Goal: Task Accomplishment & Management: Manage account settings

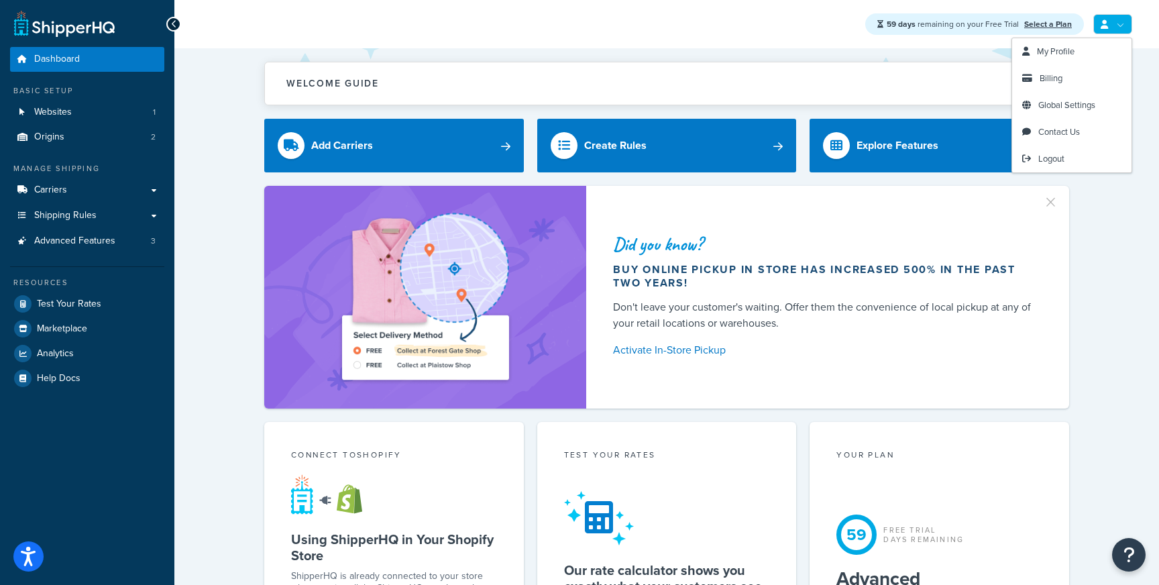
click at [1108, 19] on link at bounding box center [1112, 24] width 39 height 20
click at [1060, 162] on span "Logout" at bounding box center [1051, 158] width 26 height 13
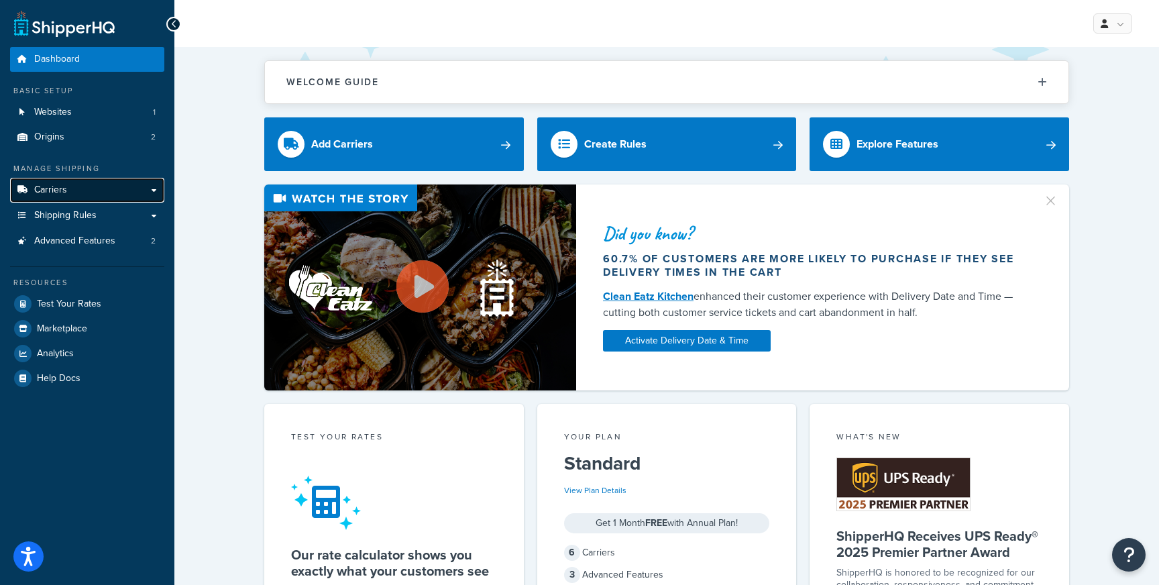
click at [87, 181] on link "Carriers" at bounding box center [87, 190] width 154 height 25
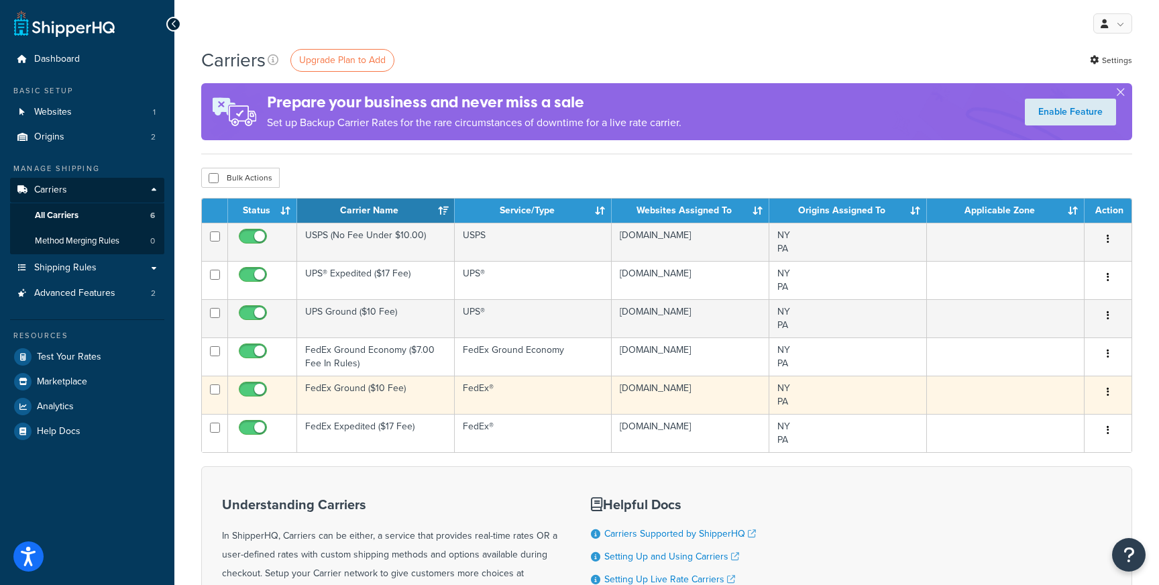
click at [415, 387] on td "FedEx Ground ($10 Fee)" at bounding box center [376, 394] width 158 height 38
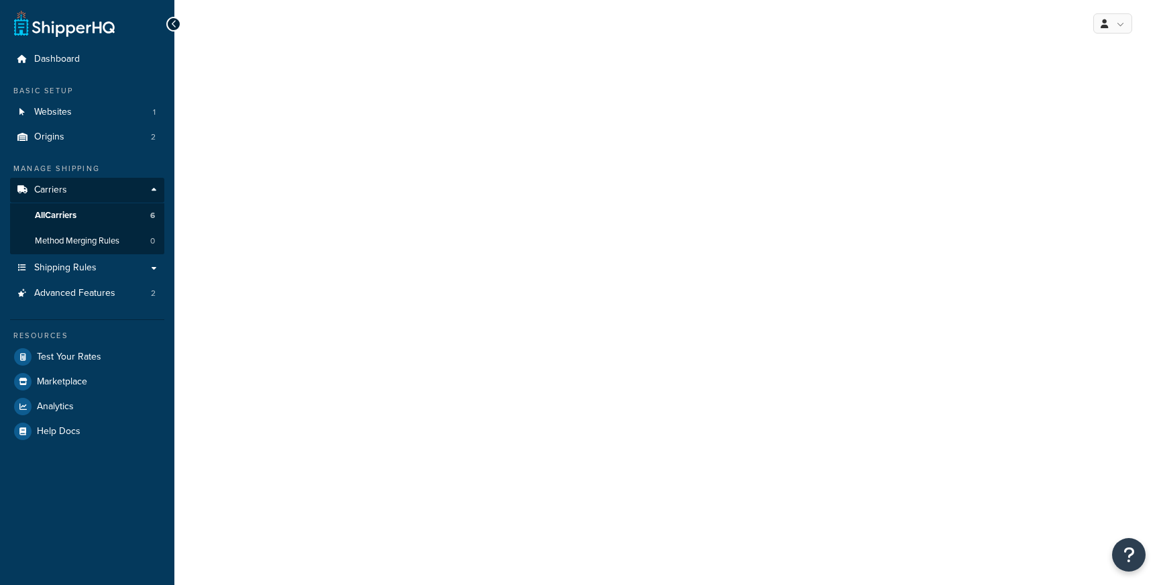
select select "fedEx"
select select "REGULAR_PICKUP"
select select "YOUR_PACKAGING"
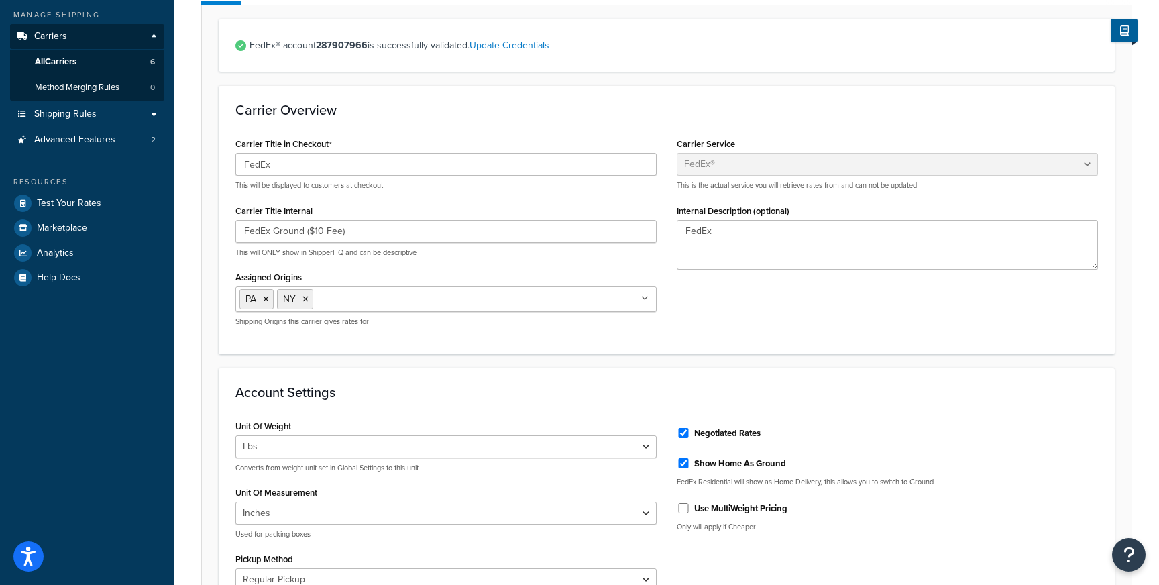
scroll to position [67, 0]
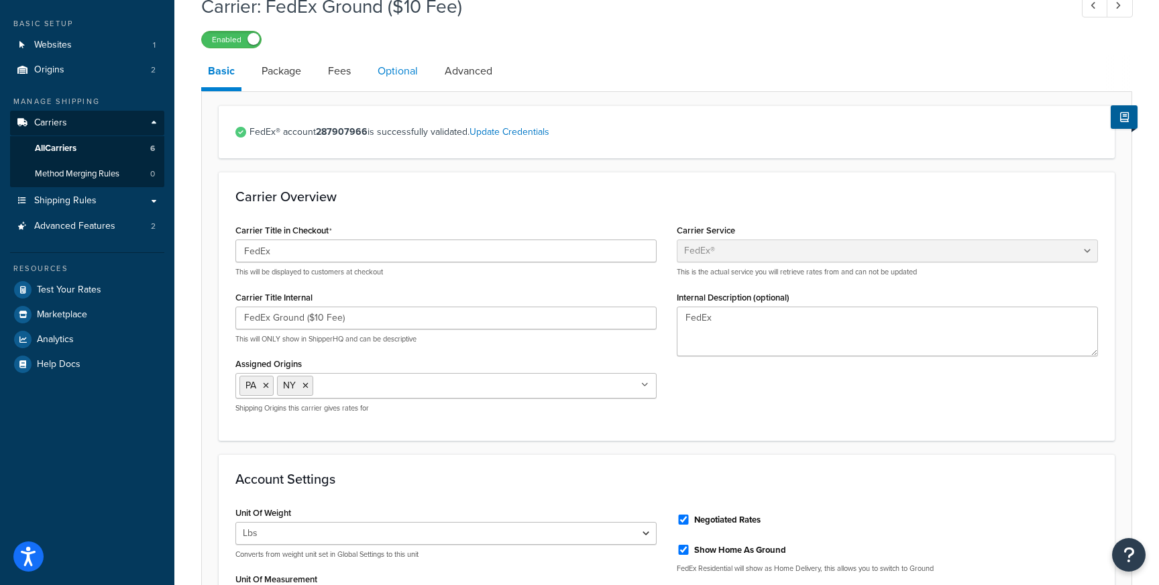
click at [406, 72] on link "Optional" at bounding box center [398, 71] width 54 height 32
select select "residential"
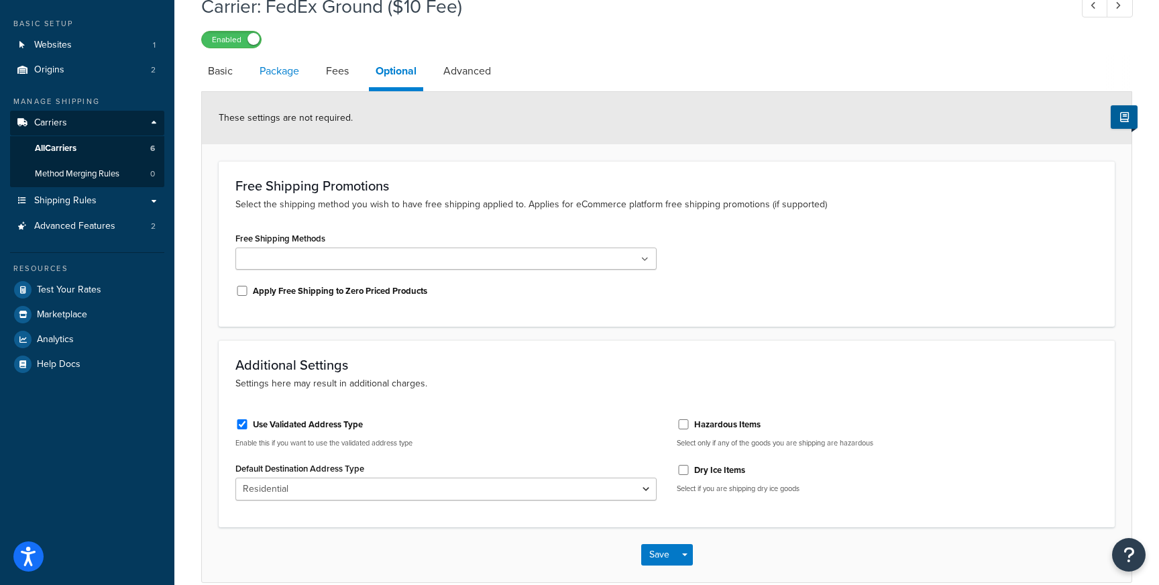
click at [274, 73] on link "Package" at bounding box center [279, 71] width 53 height 32
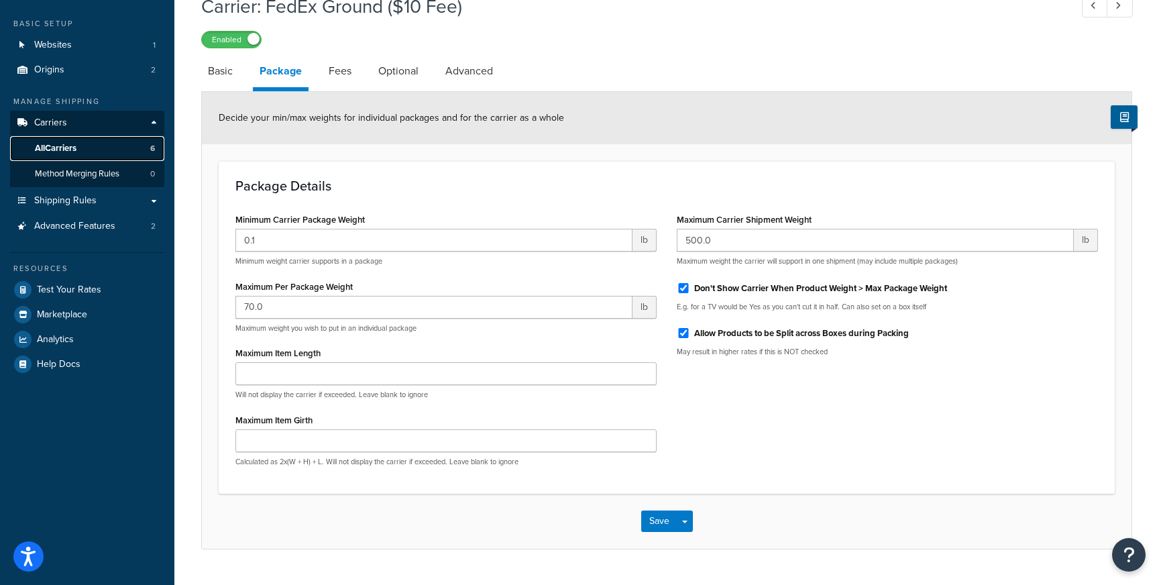
click at [88, 152] on link "All Carriers 6" at bounding box center [87, 148] width 154 height 25
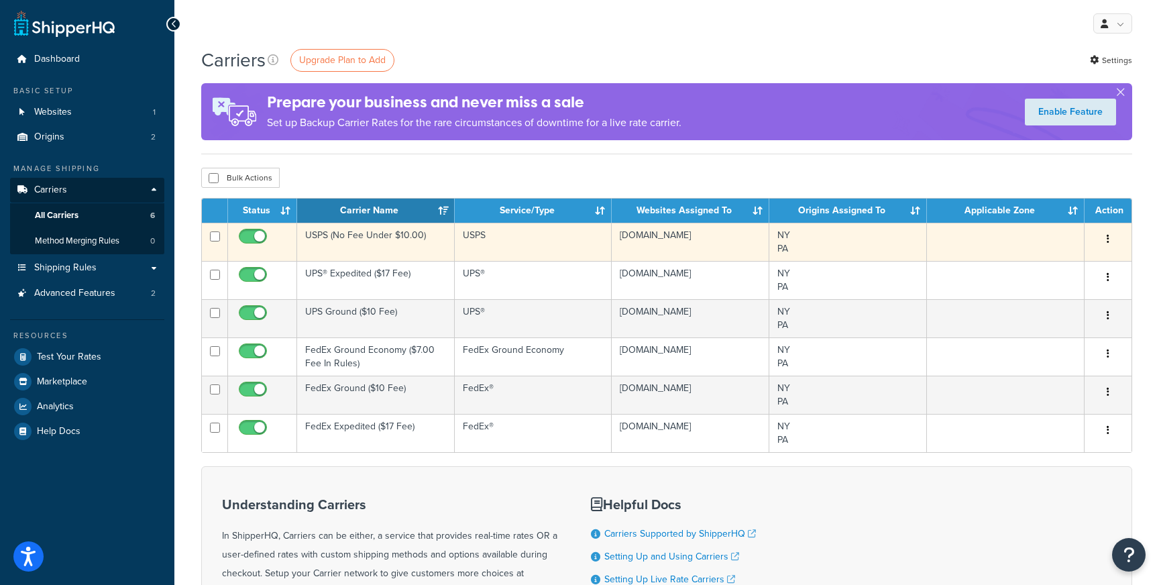
click at [383, 240] on td "USPS (No Fee Under $10.00)" at bounding box center [376, 242] width 158 height 38
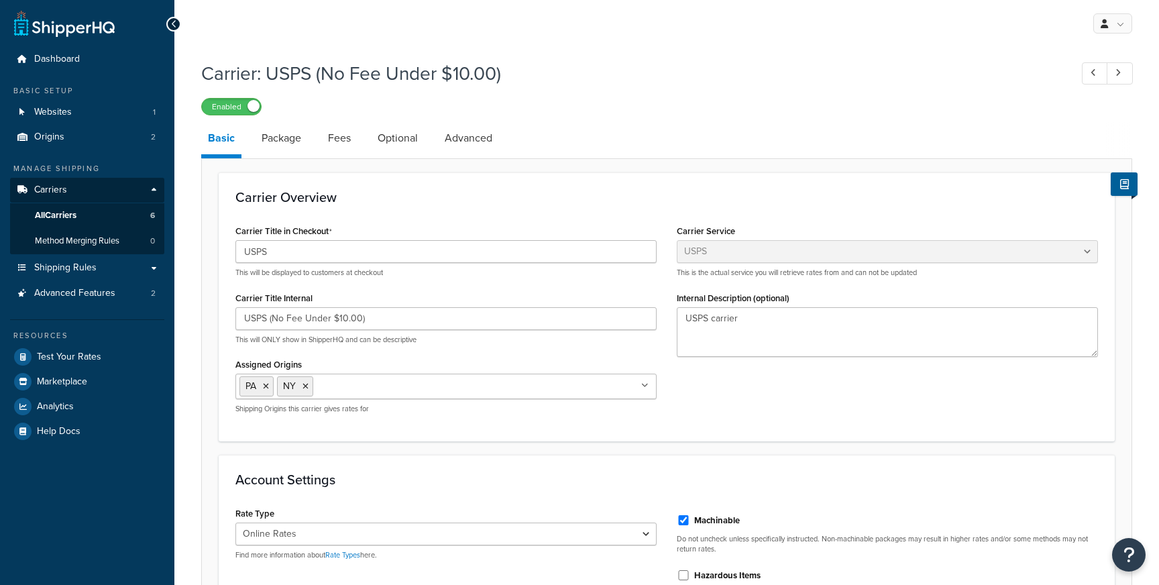
select select "usps"
select select "ONLINE"
click at [61, 186] on span "Carriers" at bounding box center [50, 189] width 33 height 11
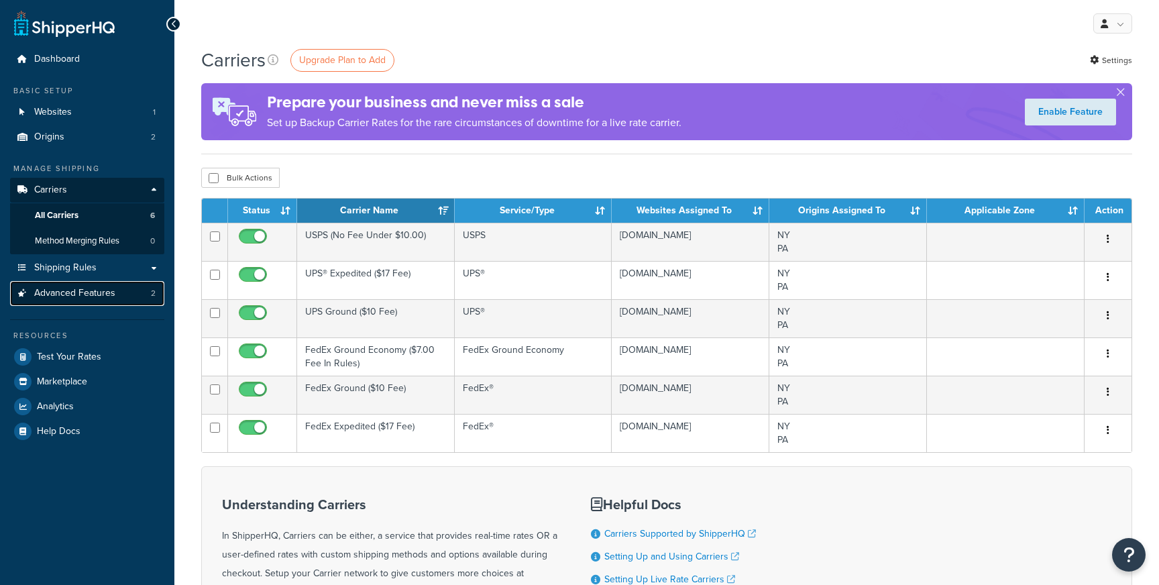
click at [88, 288] on span "Advanced Features" at bounding box center [74, 293] width 81 height 11
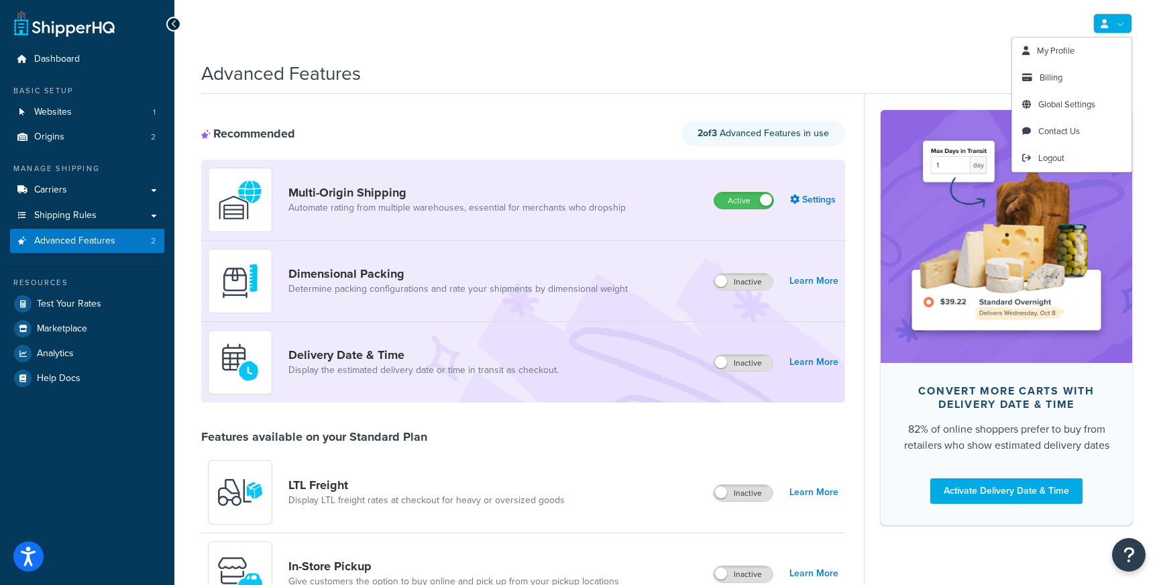
click at [1120, 25] on link at bounding box center [1112, 23] width 39 height 20
click at [1060, 161] on span "Logout" at bounding box center [1051, 158] width 26 height 13
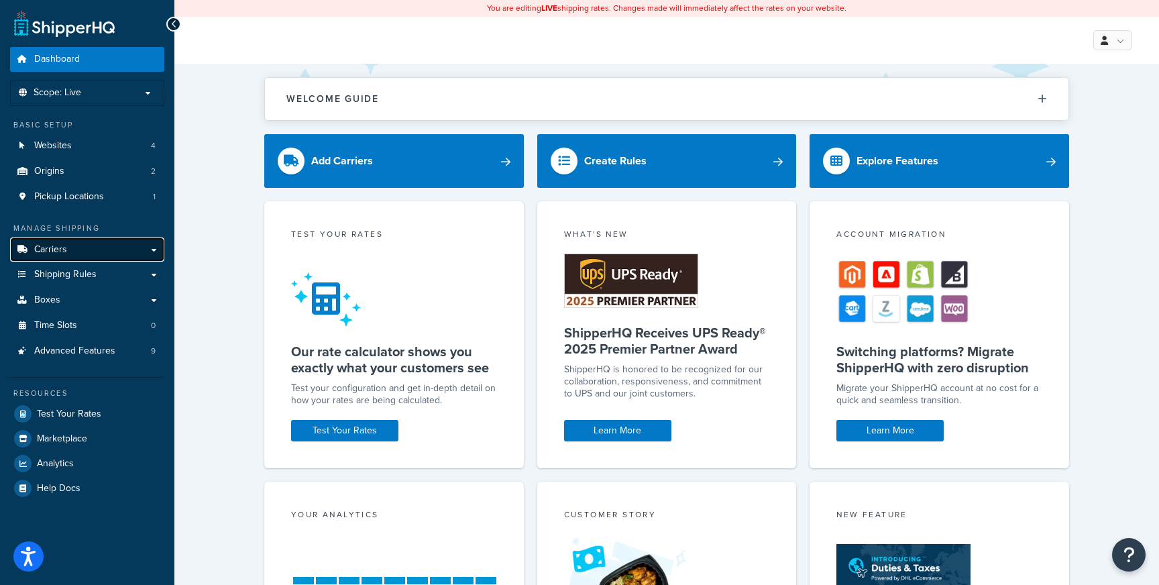
click at [69, 247] on link "Carriers" at bounding box center [87, 249] width 154 height 25
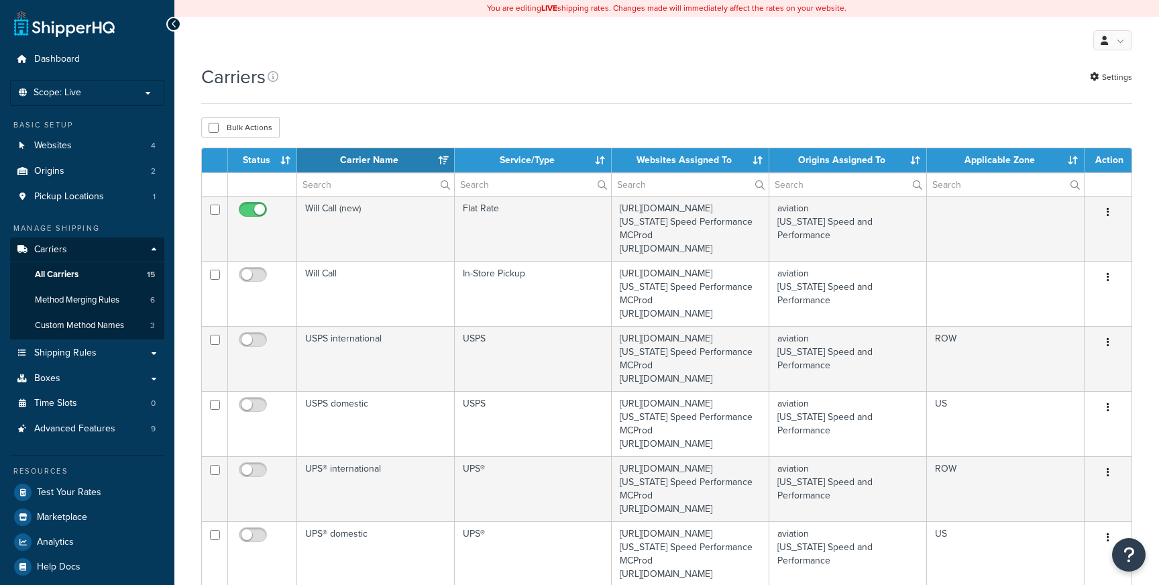
select select "15"
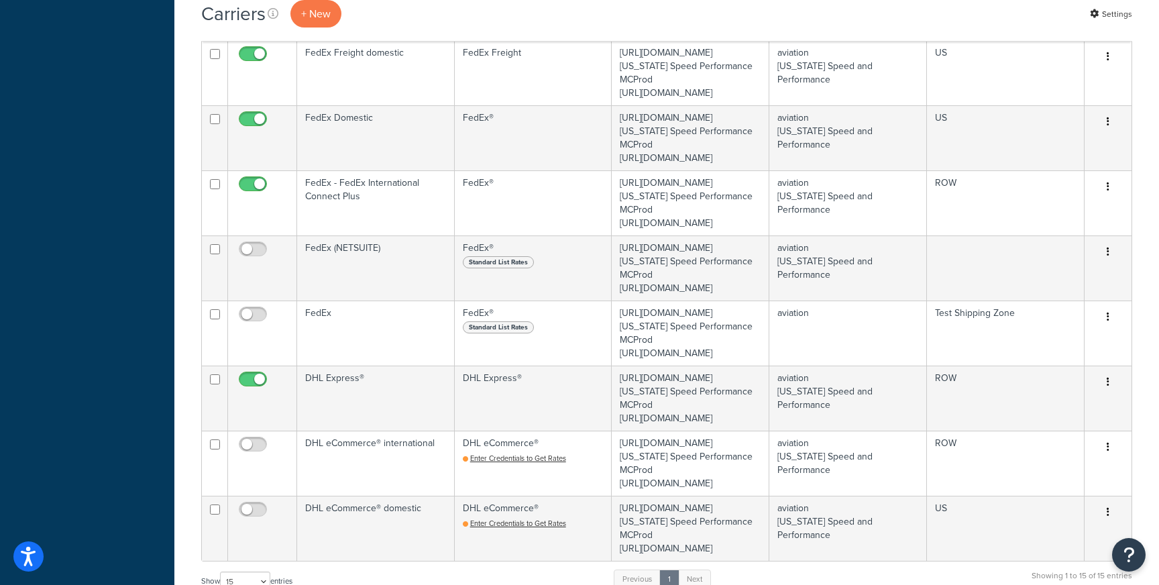
scroll to position [768, 0]
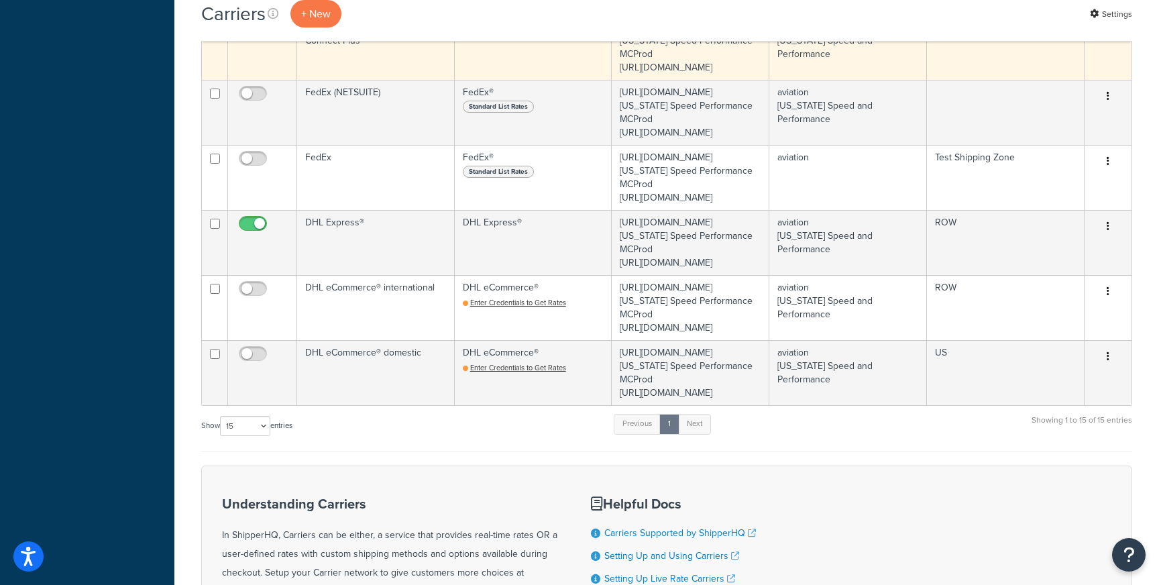
click at [383, 80] on td "FedEx - FedEx International Connect Plus" at bounding box center [376, 47] width 158 height 65
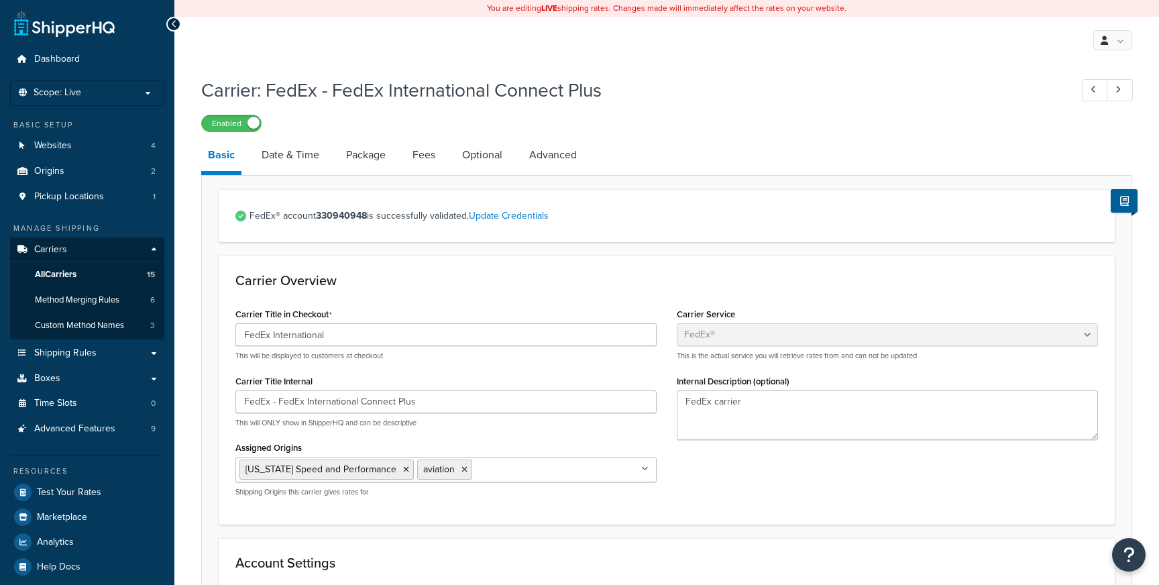
select select "fedEx"
select select "REGULAR_PICKUP"
select select "YOUR_PACKAGING"
click at [294, 152] on link "Date & Time" at bounding box center [290, 155] width 71 height 32
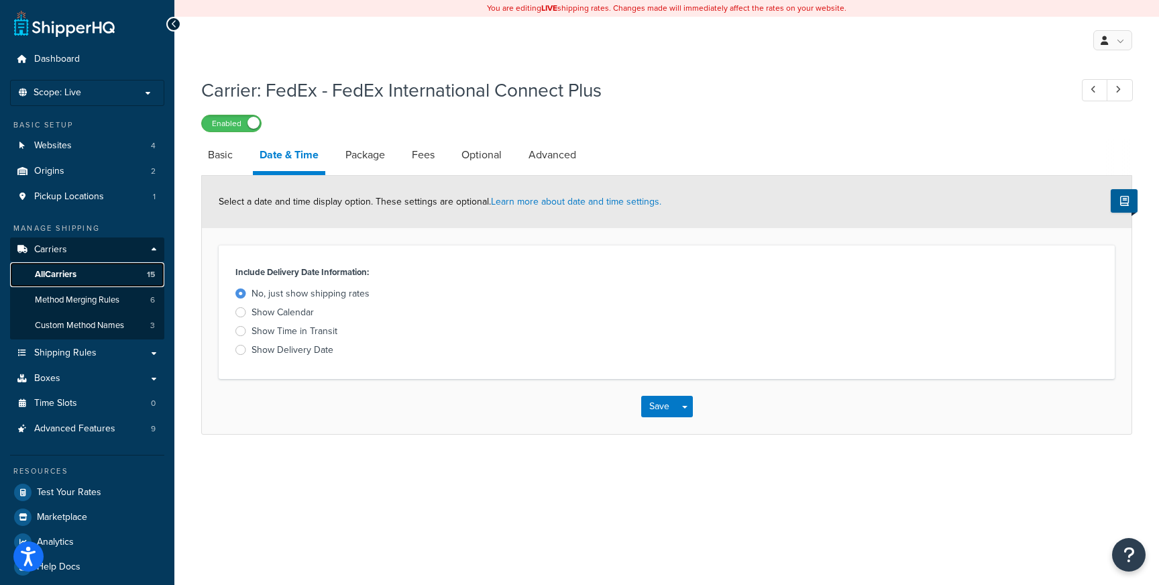
click at [70, 269] on span "All Carriers" at bounding box center [56, 274] width 42 height 11
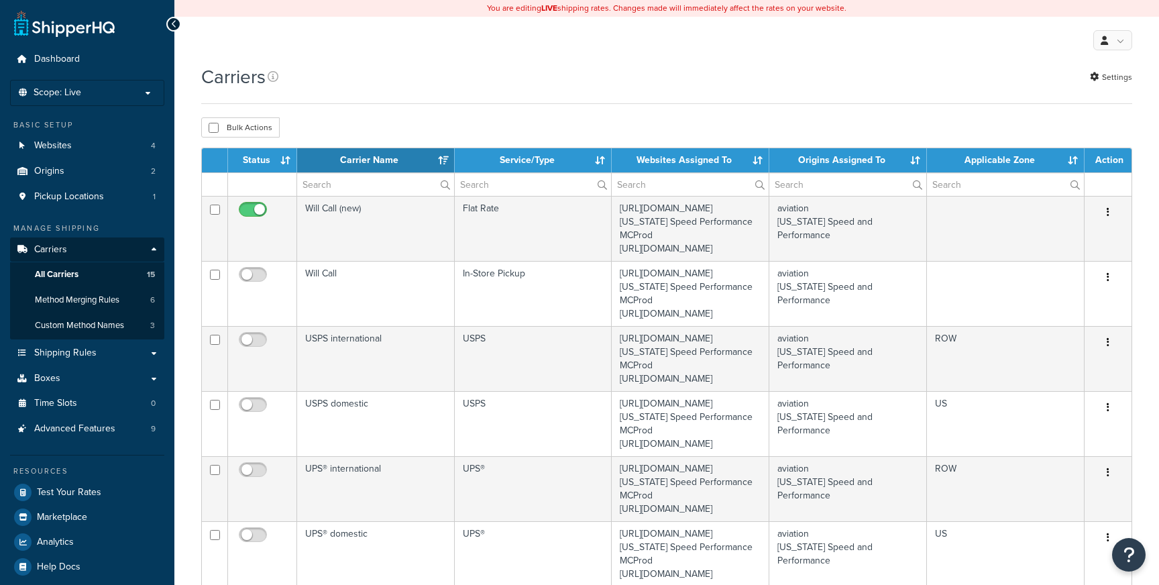
select select "15"
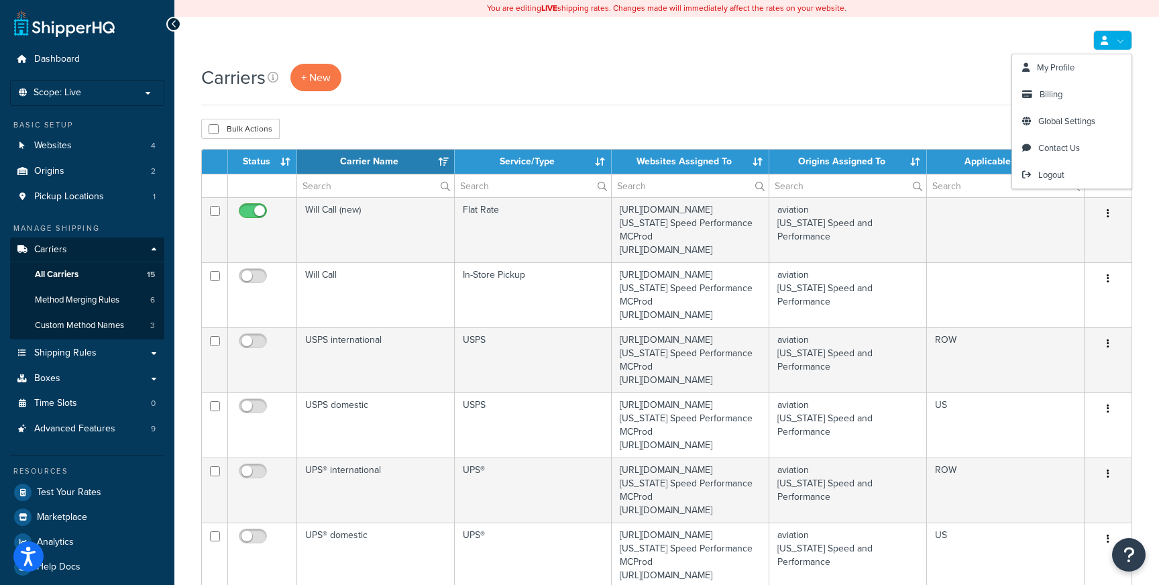
click at [1108, 34] on link at bounding box center [1112, 40] width 39 height 20
click at [1061, 171] on span "Logout" at bounding box center [1051, 174] width 26 height 13
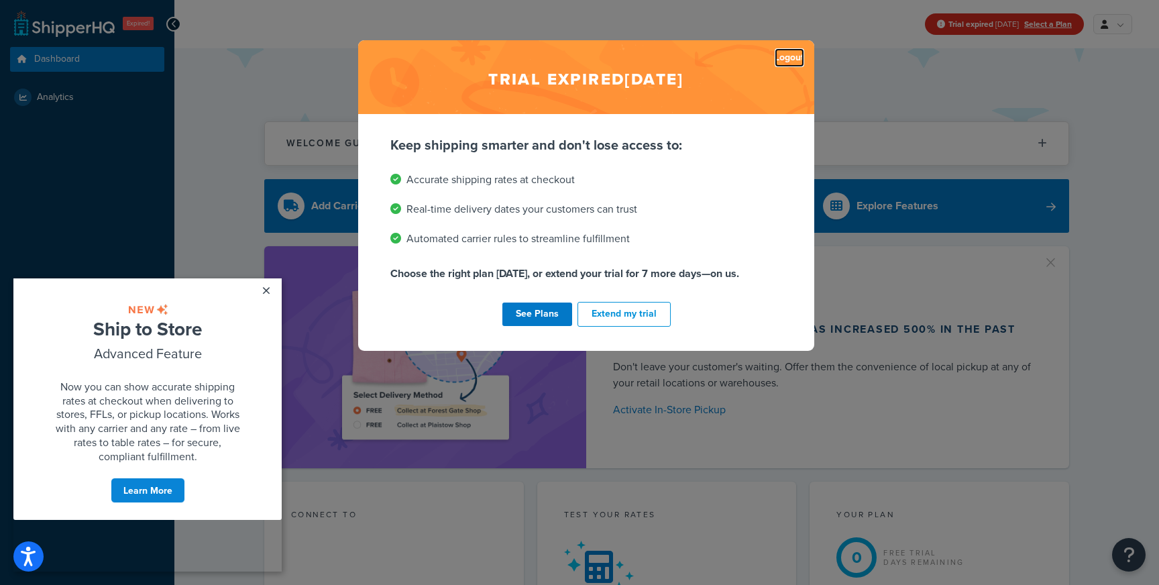
click at [790, 58] on link "Logout" at bounding box center [788, 57] width 29 height 19
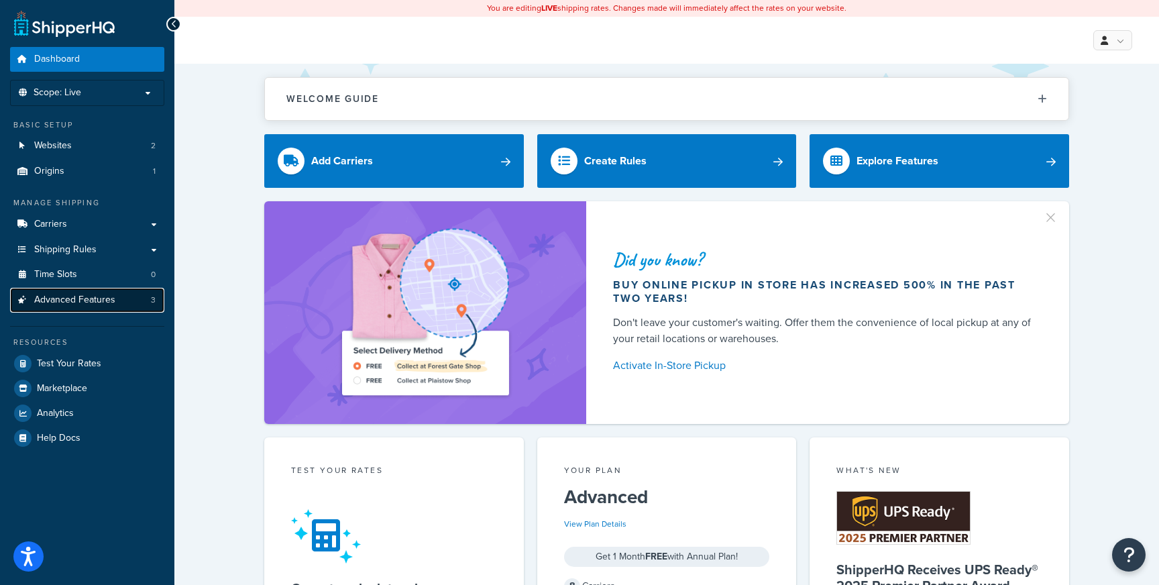
click at [56, 294] on span "Advanced Features" at bounding box center [74, 299] width 81 height 11
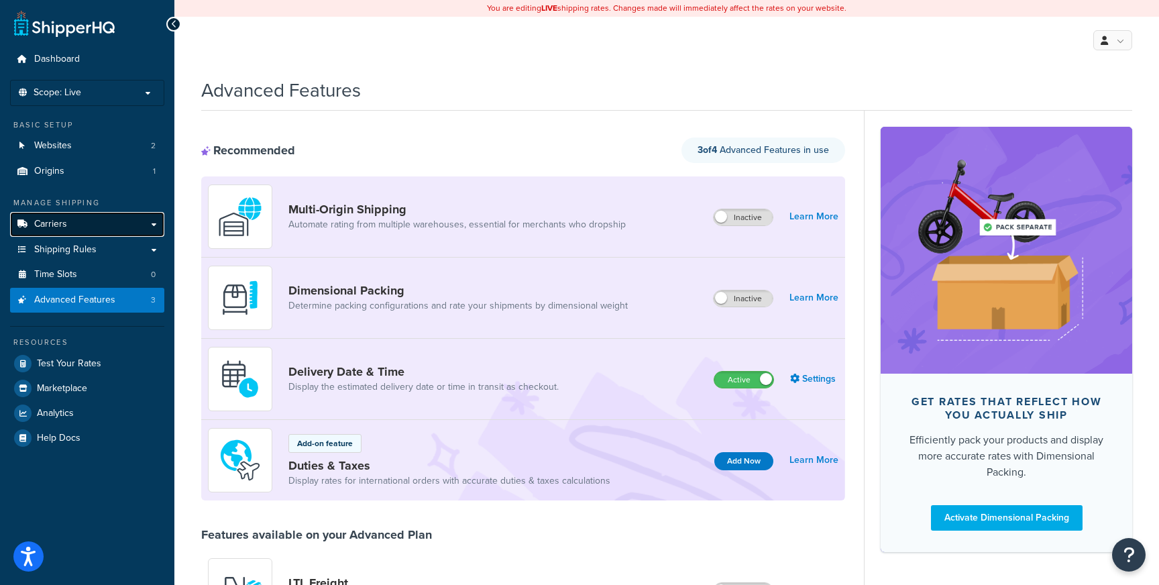
click at [47, 215] on link "Carriers" at bounding box center [87, 224] width 154 height 25
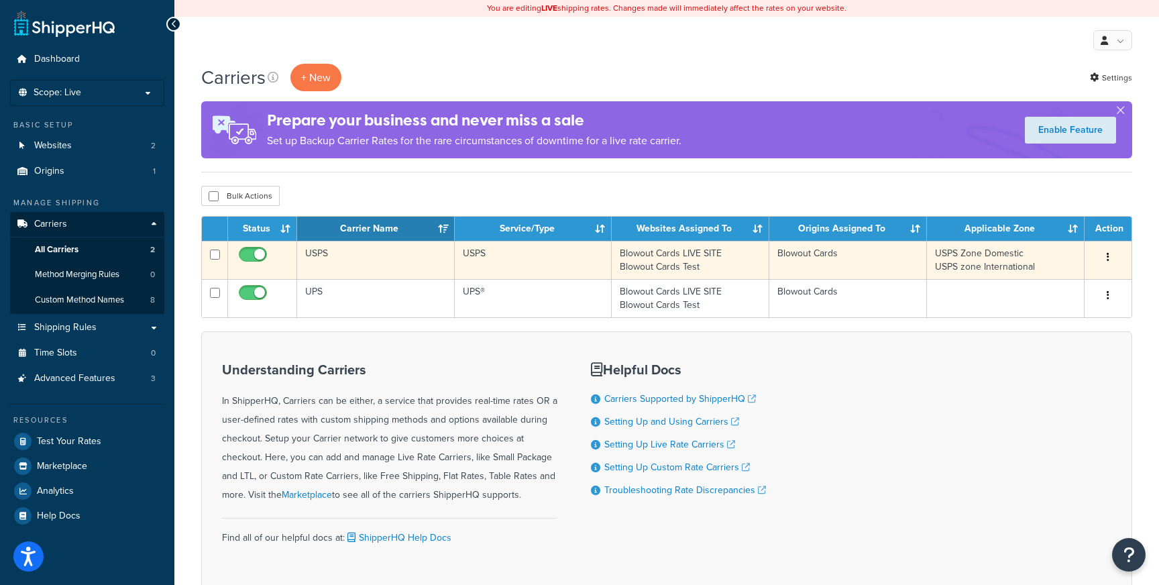
click at [377, 259] on td "USPS" at bounding box center [376, 260] width 158 height 38
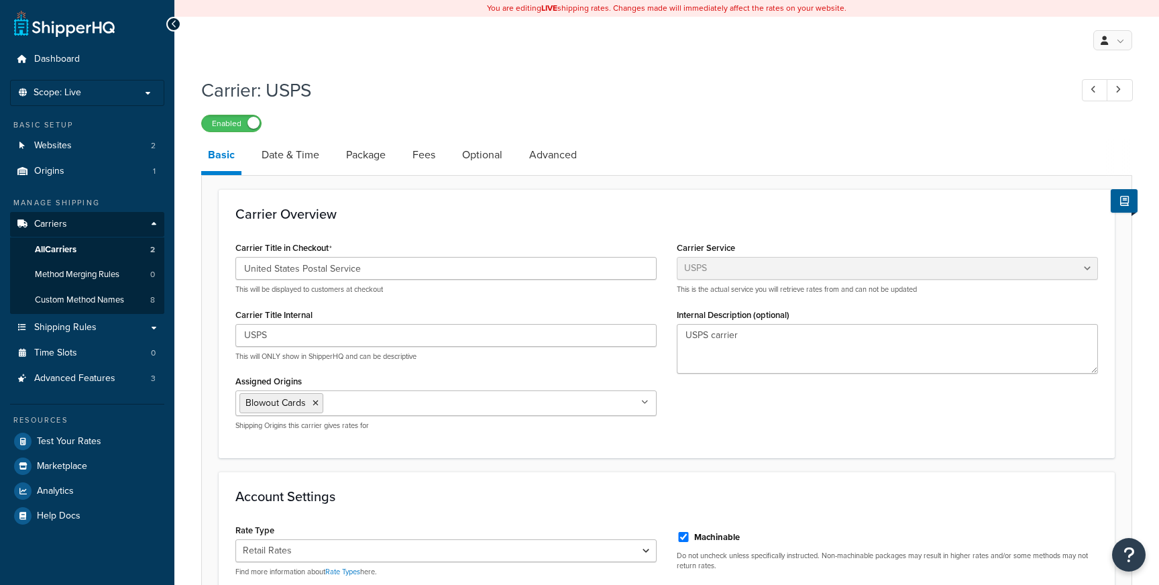
select select "usps"
click at [304, 156] on link "Date & Time" at bounding box center [290, 155] width 71 height 32
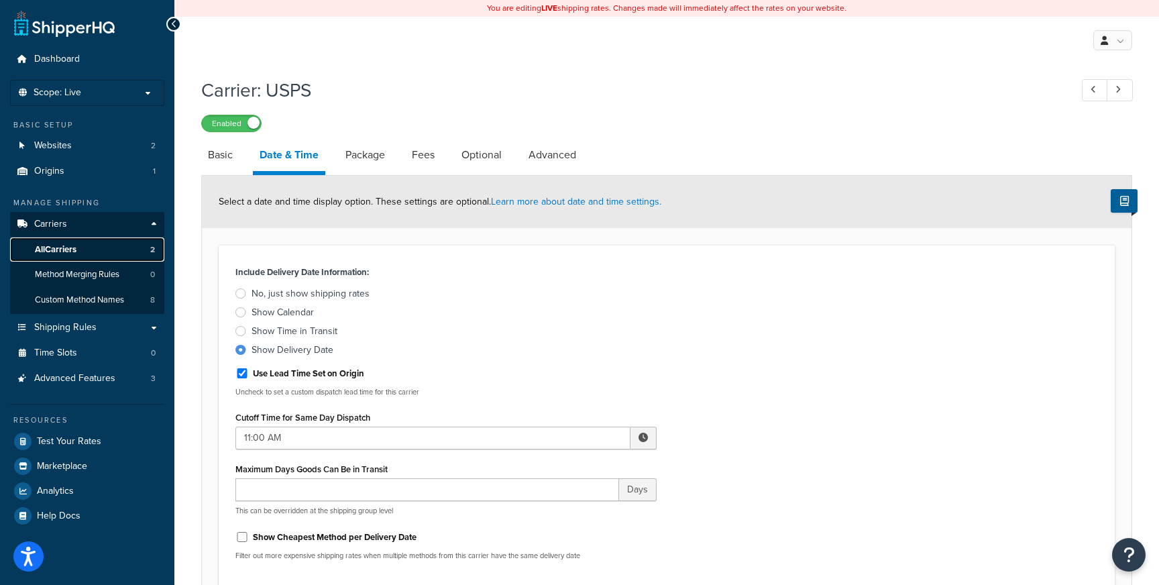
click at [81, 252] on link "All Carriers 2" at bounding box center [87, 249] width 154 height 25
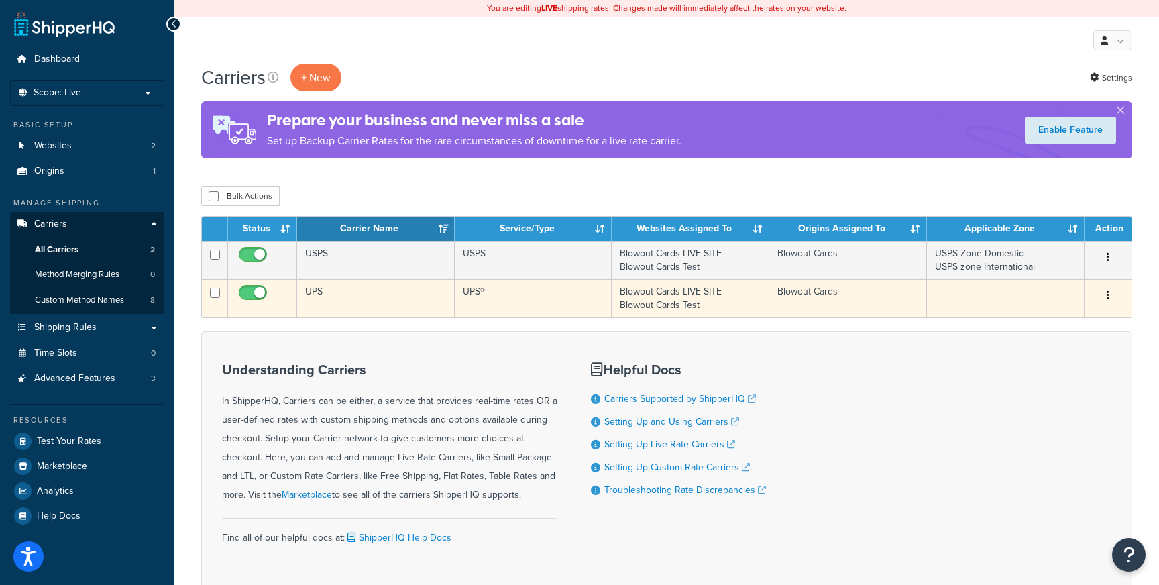
click at [327, 308] on td "UPS" at bounding box center [376, 298] width 158 height 38
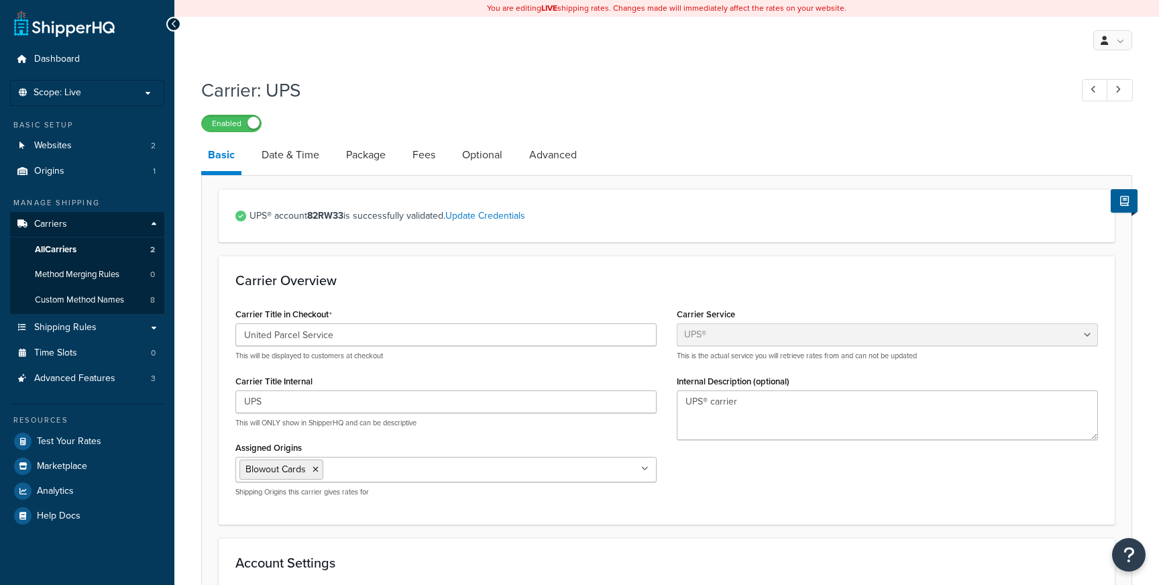
select select "ups"
select select "us"
select select "02"
click at [285, 153] on link "Date & Time" at bounding box center [290, 155] width 71 height 32
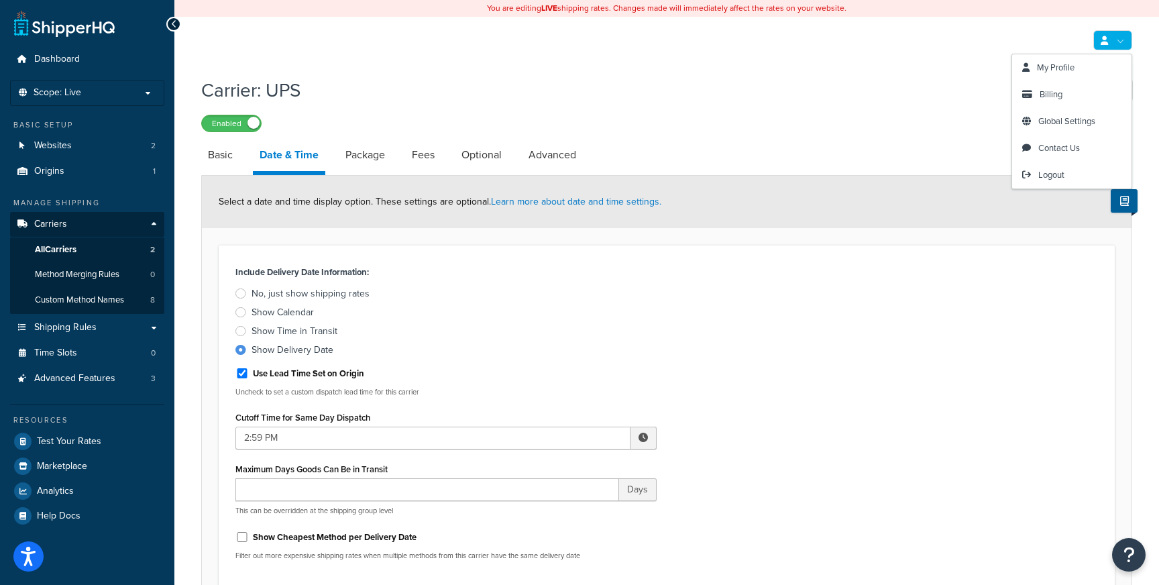
click at [1123, 42] on link at bounding box center [1112, 40] width 39 height 20
click at [1057, 172] on span "Logout" at bounding box center [1051, 174] width 26 height 13
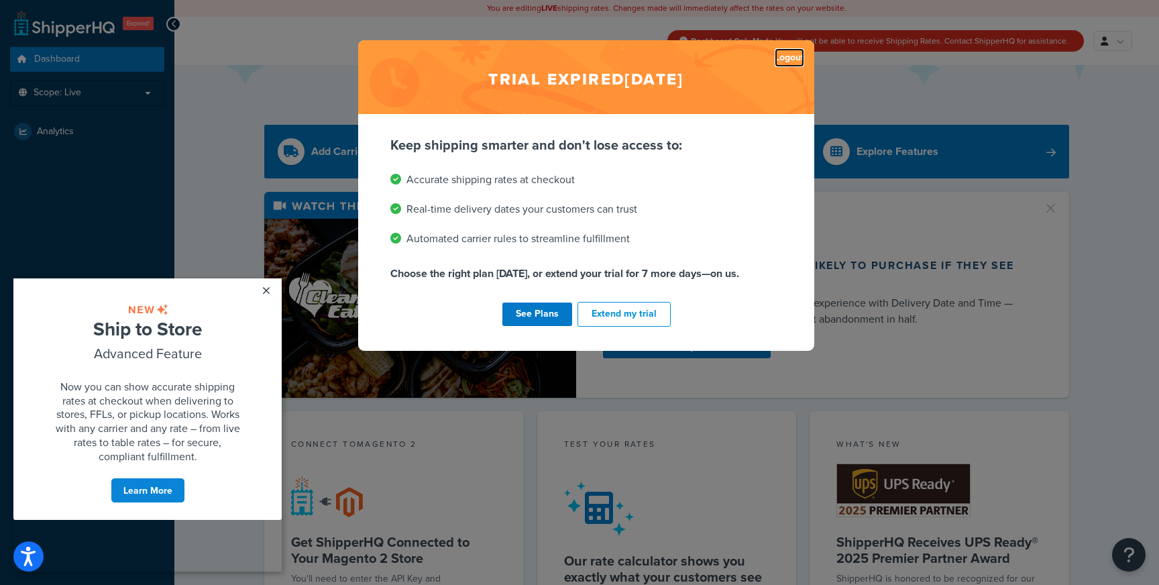
click at [785, 60] on link "Logout" at bounding box center [788, 57] width 29 height 19
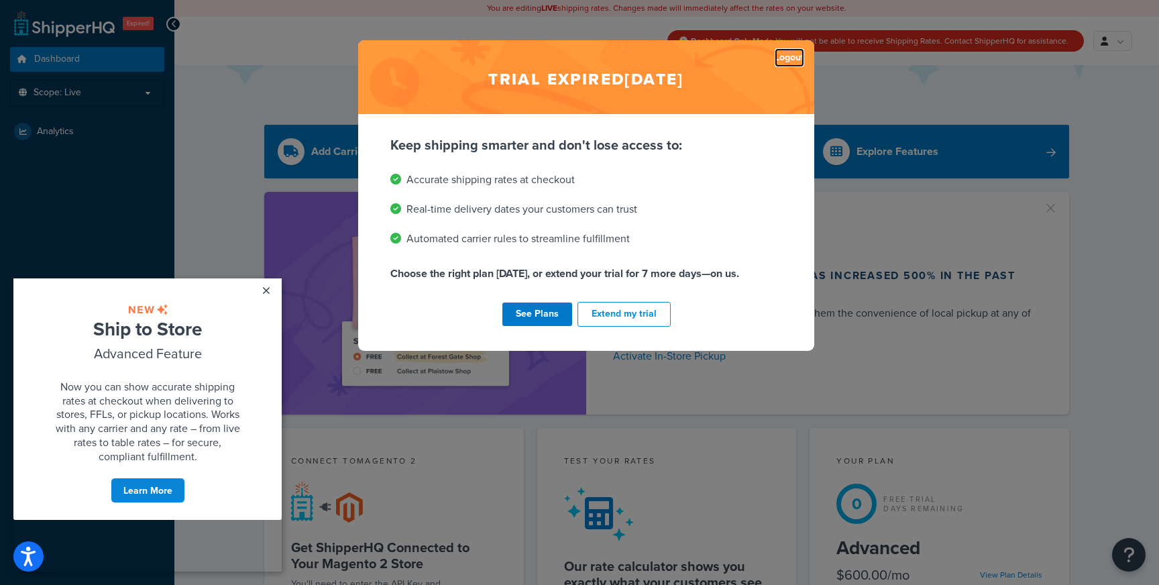
click at [793, 54] on link "Logout" at bounding box center [788, 57] width 29 height 19
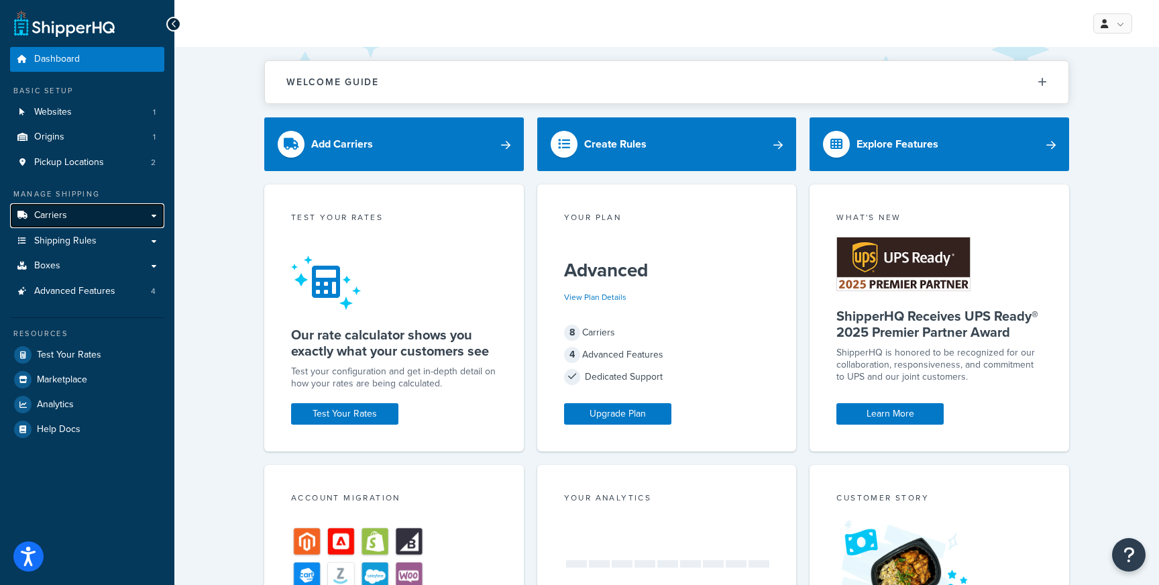
click at [58, 213] on span "Carriers" at bounding box center [50, 215] width 33 height 11
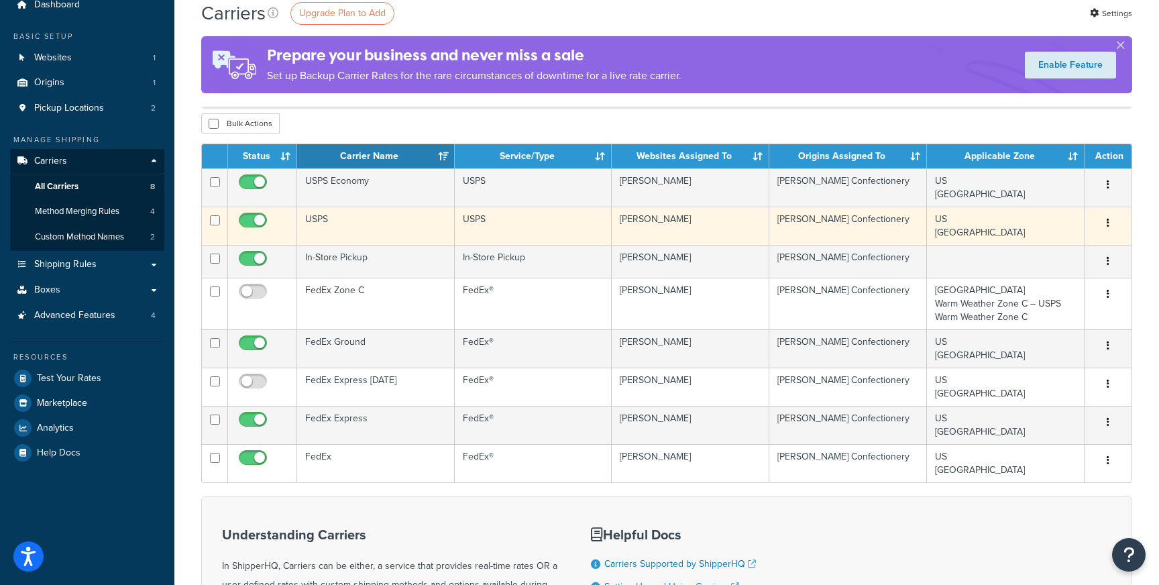
scroll to position [137, 0]
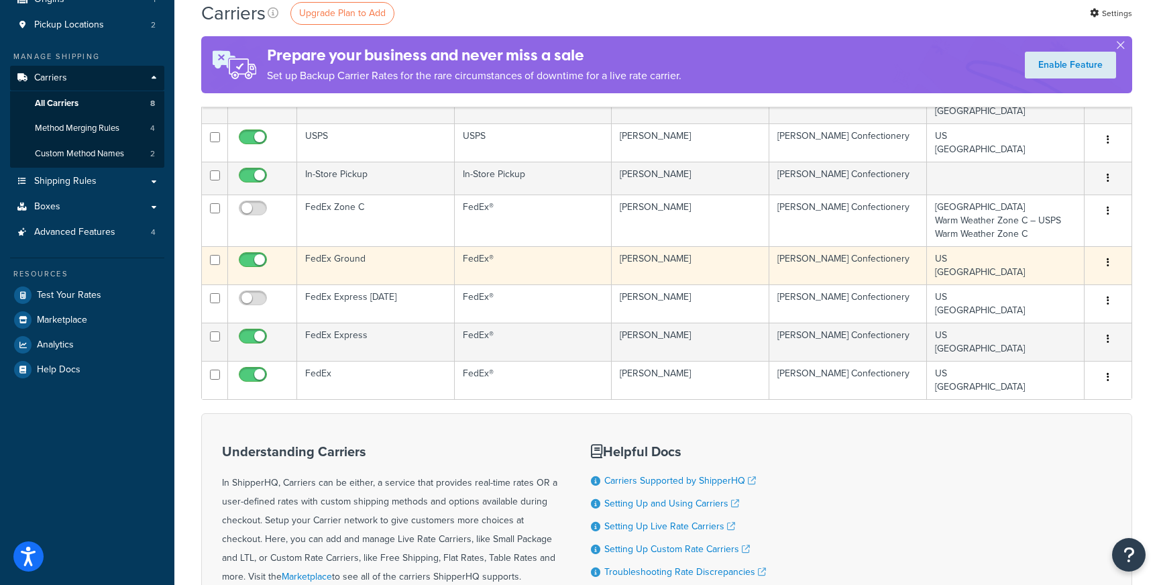
click at [369, 265] on td "FedEx Ground" at bounding box center [376, 265] width 158 height 38
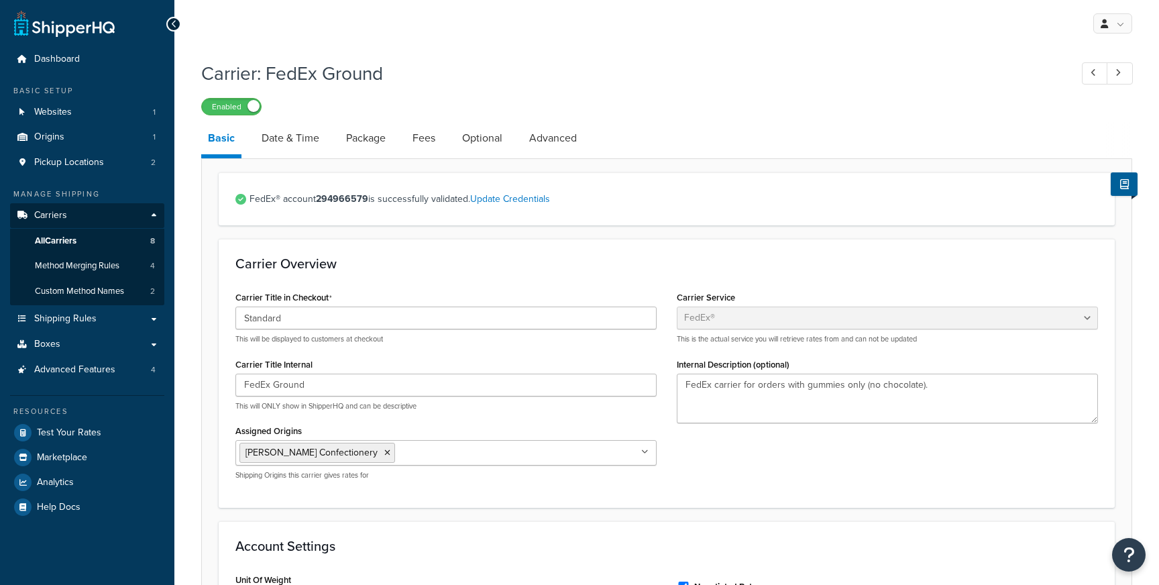
select select "fedEx"
select select "REGULAR_PICKUP"
select select "YOUR_PACKAGING"
click at [304, 143] on link "Date & Time" at bounding box center [290, 138] width 71 height 32
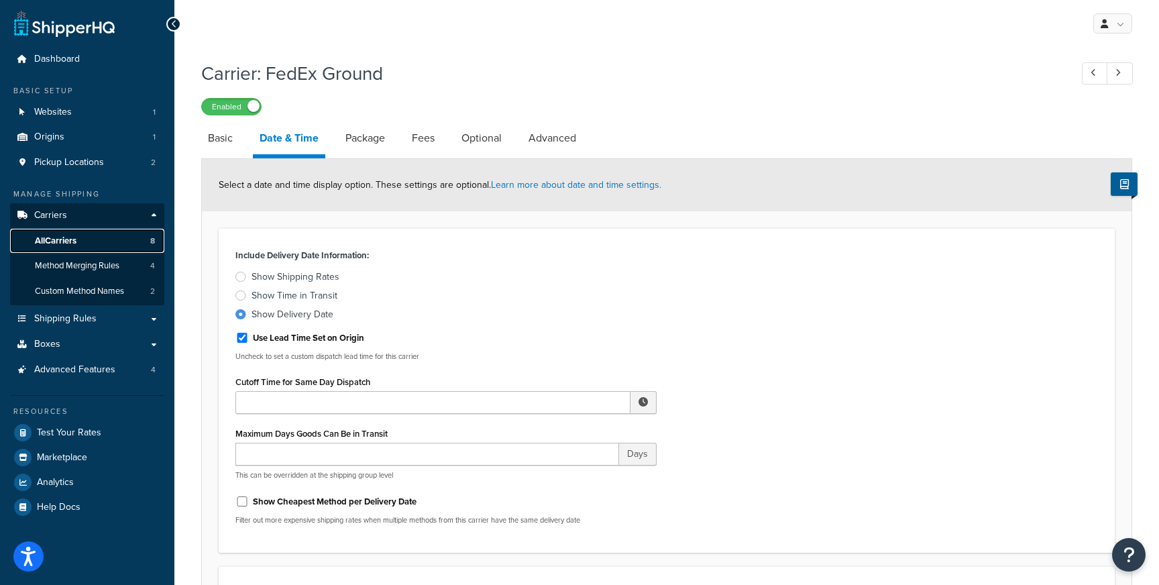
click at [88, 238] on link "All Carriers 8" at bounding box center [87, 241] width 154 height 25
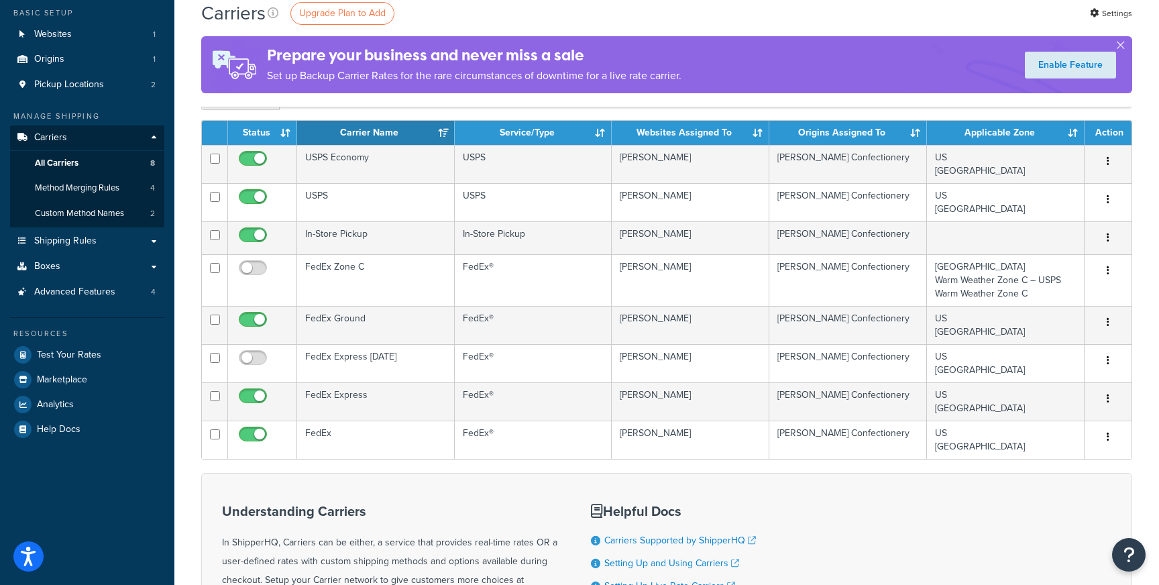
scroll to position [119, 0]
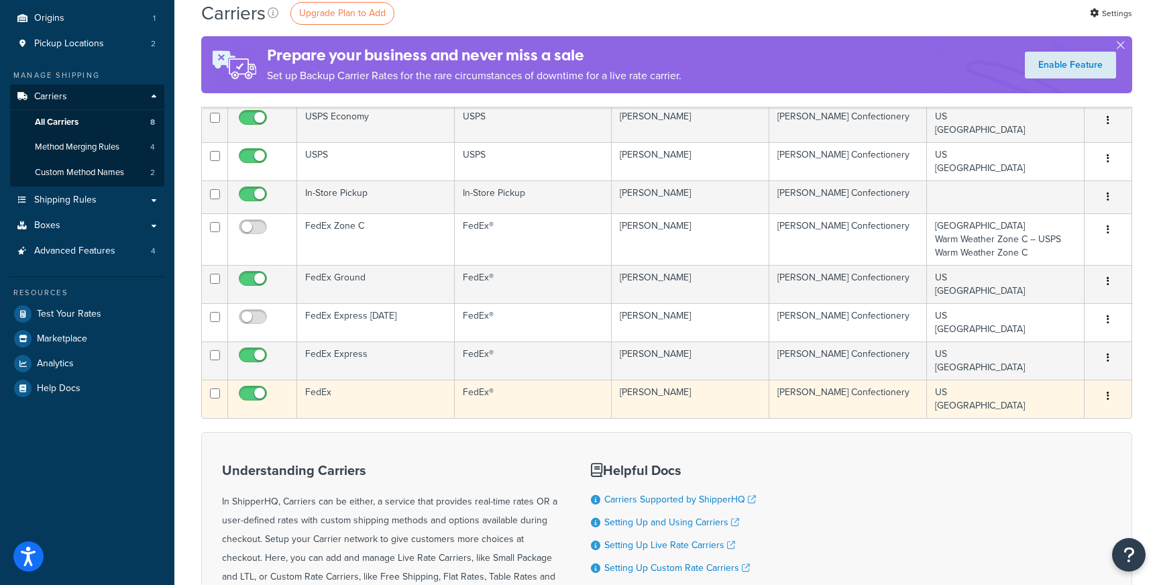
click at [363, 392] on td "FedEx" at bounding box center [376, 398] width 158 height 38
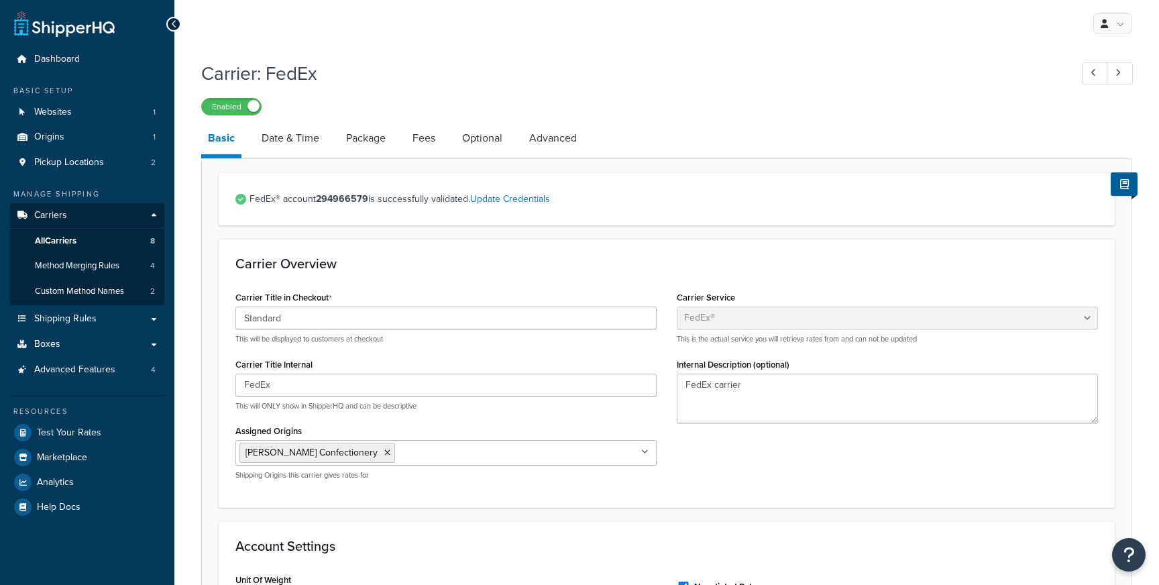
select select "fedEx"
select select "REGULAR_PICKUP"
select select "YOUR_PACKAGING"
click at [285, 137] on link "Date & Time" at bounding box center [290, 138] width 71 height 32
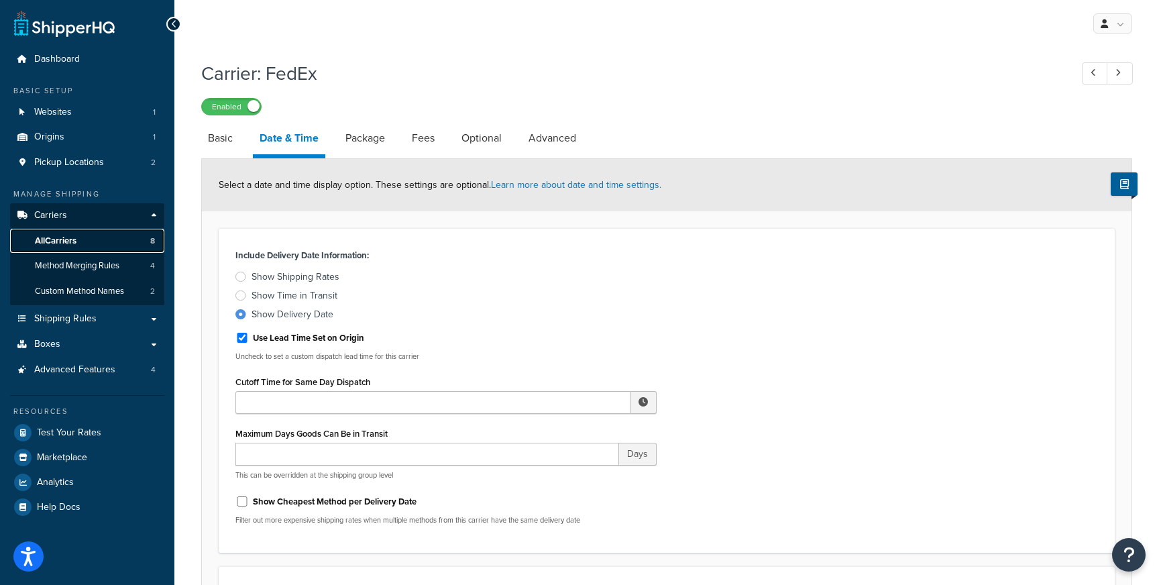
click at [88, 234] on link "All Carriers 8" at bounding box center [87, 241] width 154 height 25
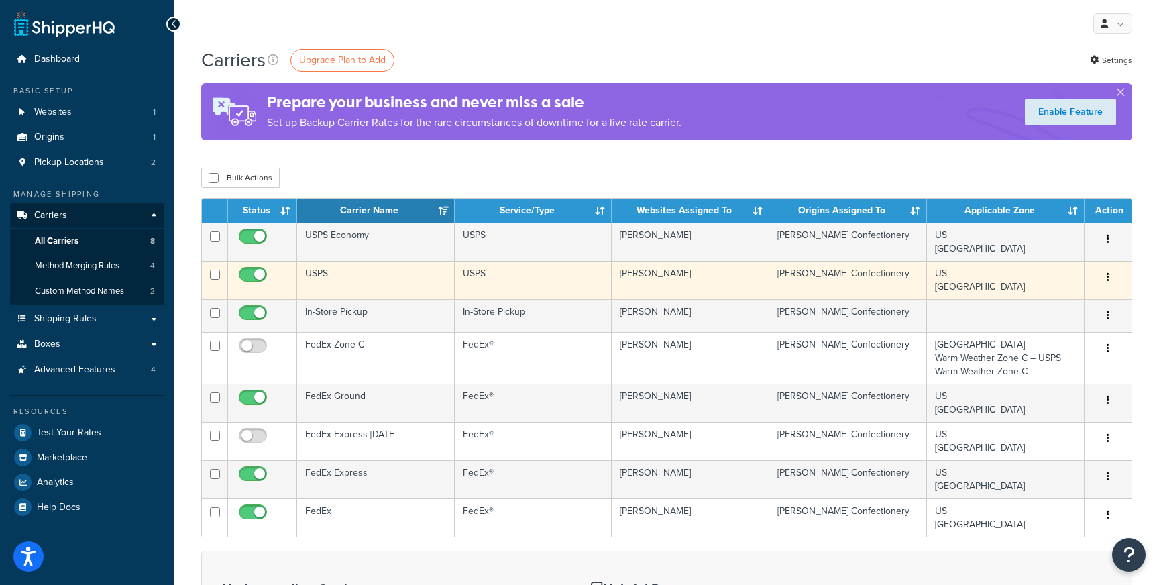
click at [371, 282] on td "USPS" at bounding box center [376, 280] width 158 height 38
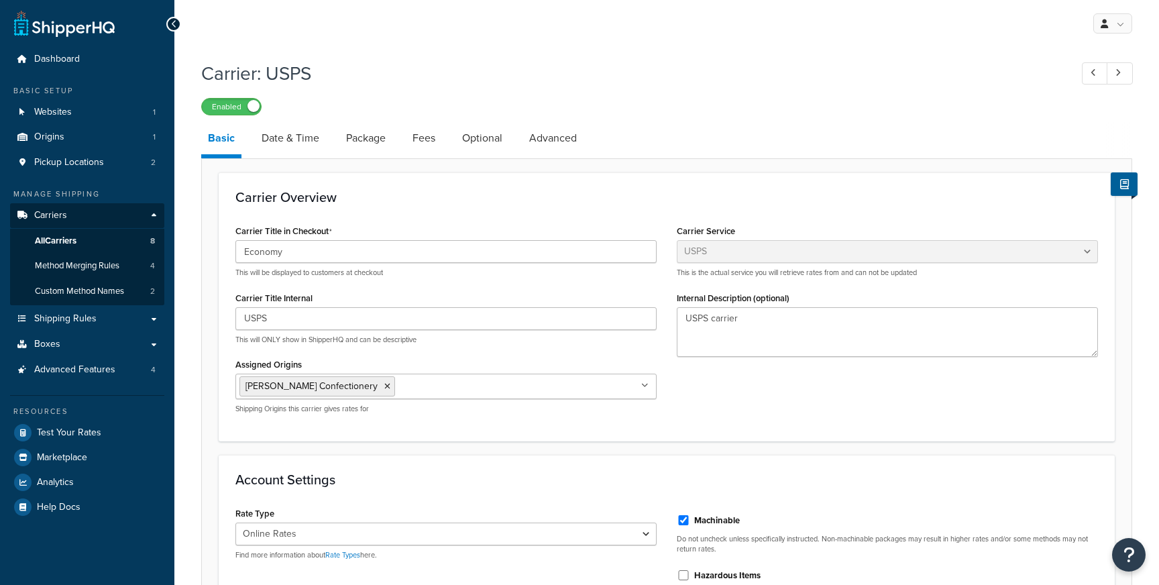
select select "usps"
select select "ONLINE"
click at [275, 122] on link "Date & Time" at bounding box center [290, 138] width 71 height 32
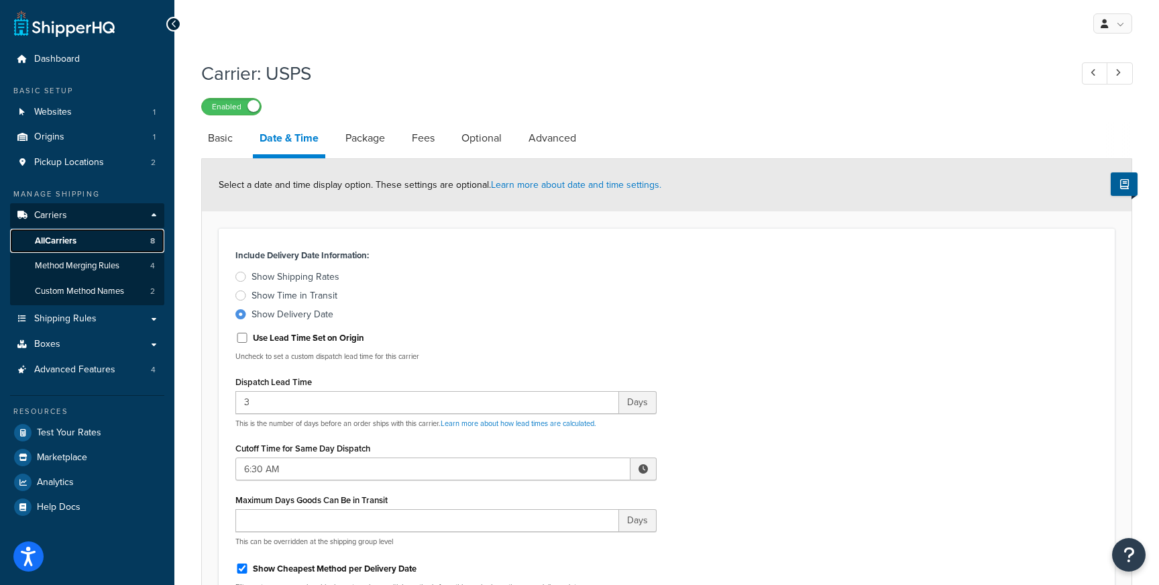
click at [94, 245] on link "All Carriers 8" at bounding box center [87, 241] width 154 height 25
